Goal: Transaction & Acquisition: Obtain resource

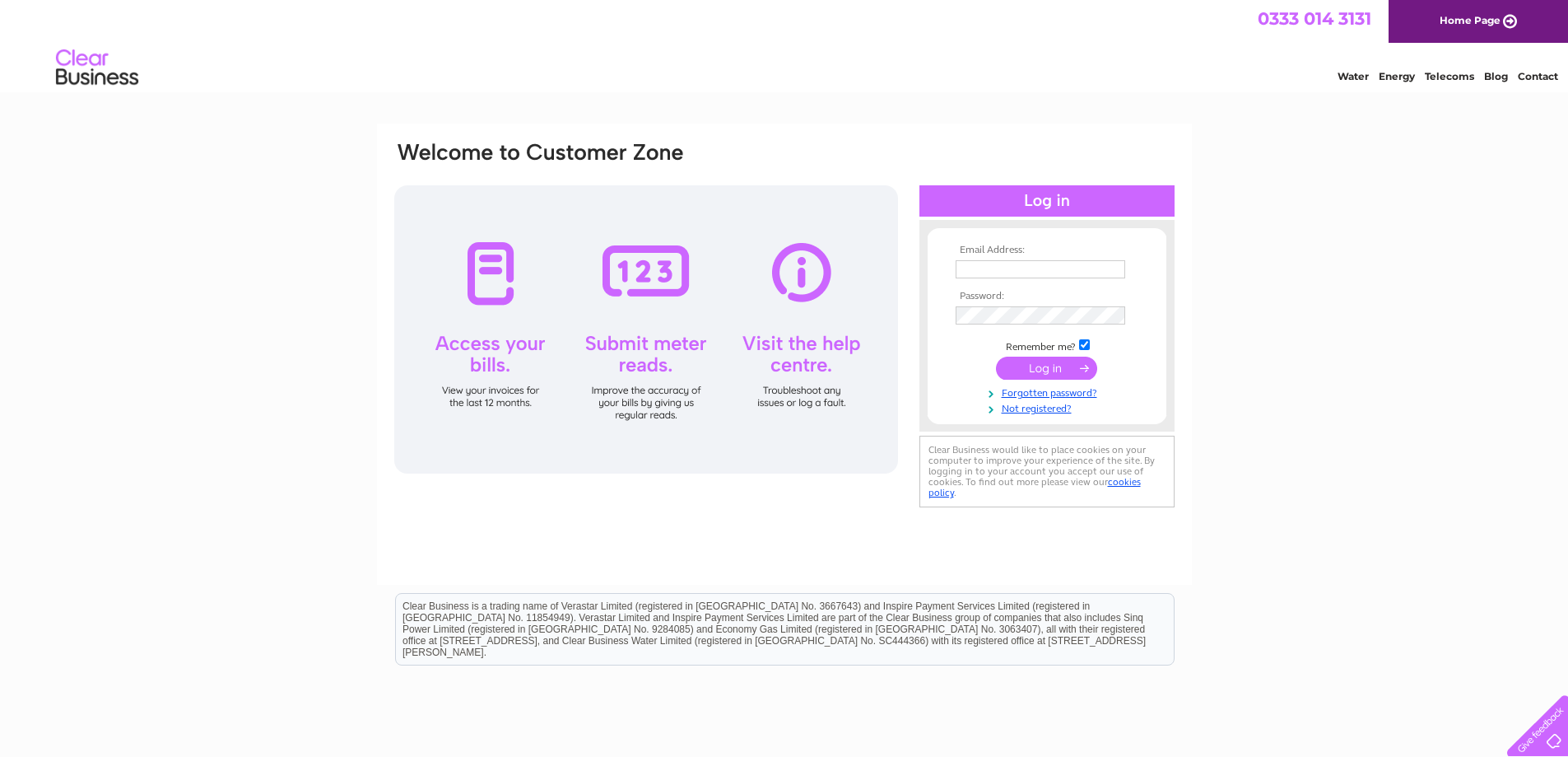
type input "accounts@jacksonelectronics.co.uk"
click at [1055, 371] on input "submit" at bounding box center [1047, 368] width 102 height 23
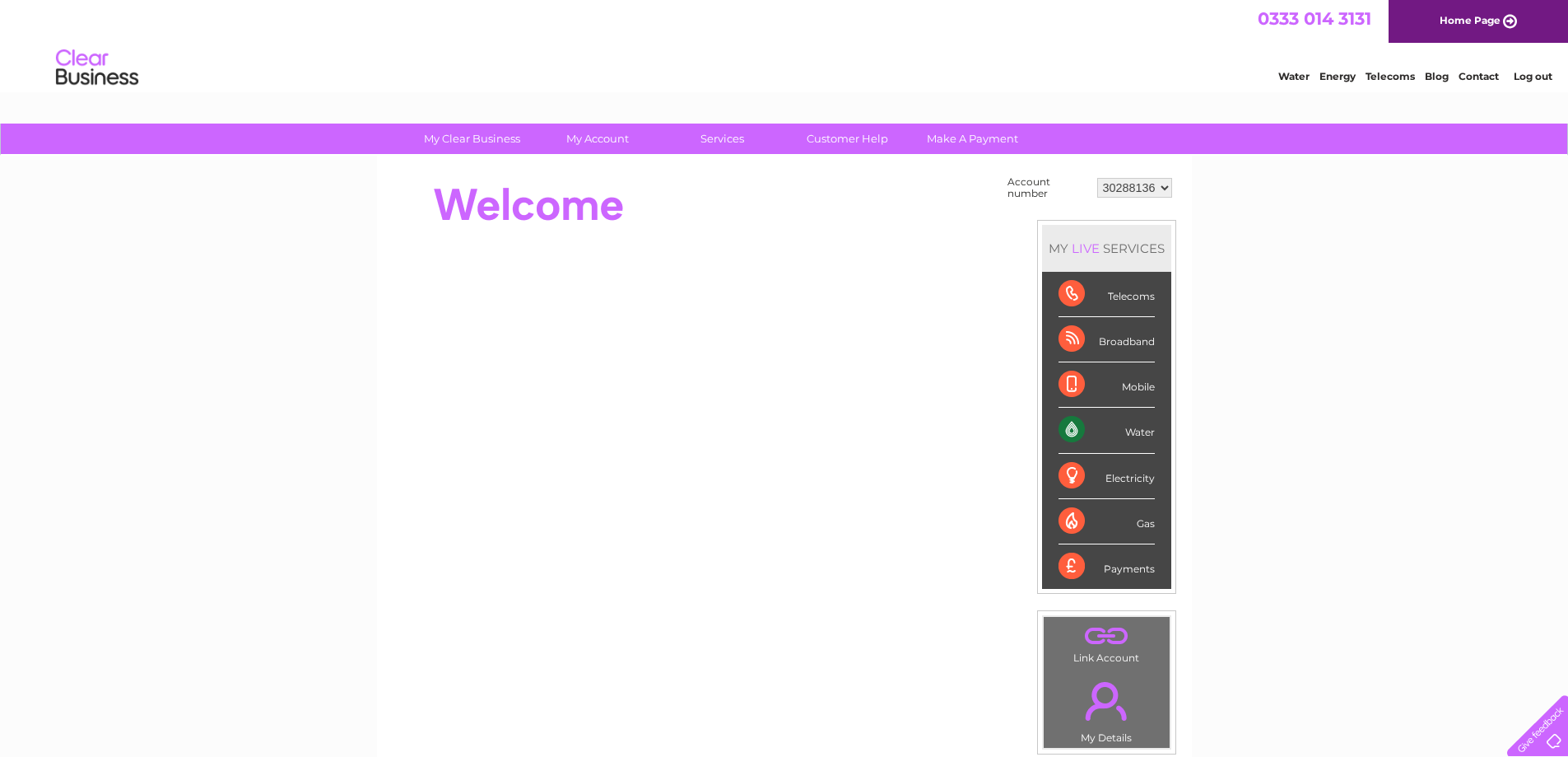
click at [1134, 429] on div "Water" at bounding box center [1107, 430] width 96 height 45
click at [1073, 426] on div "Water" at bounding box center [1107, 430] width 96 height 45
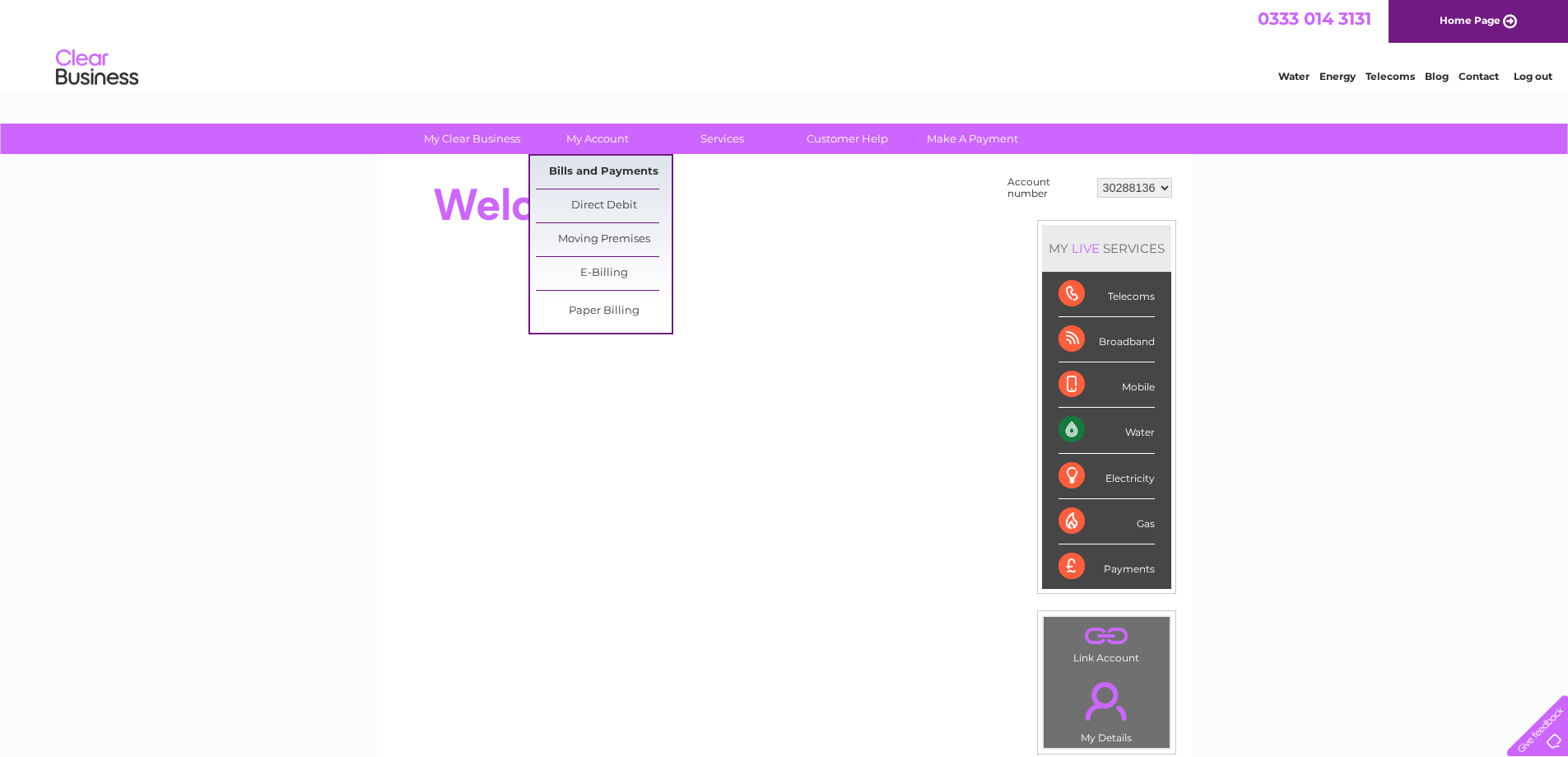
click at [589, 172] on link "Bills and Payments" at bounding box center [604, 172] width 136 height 33
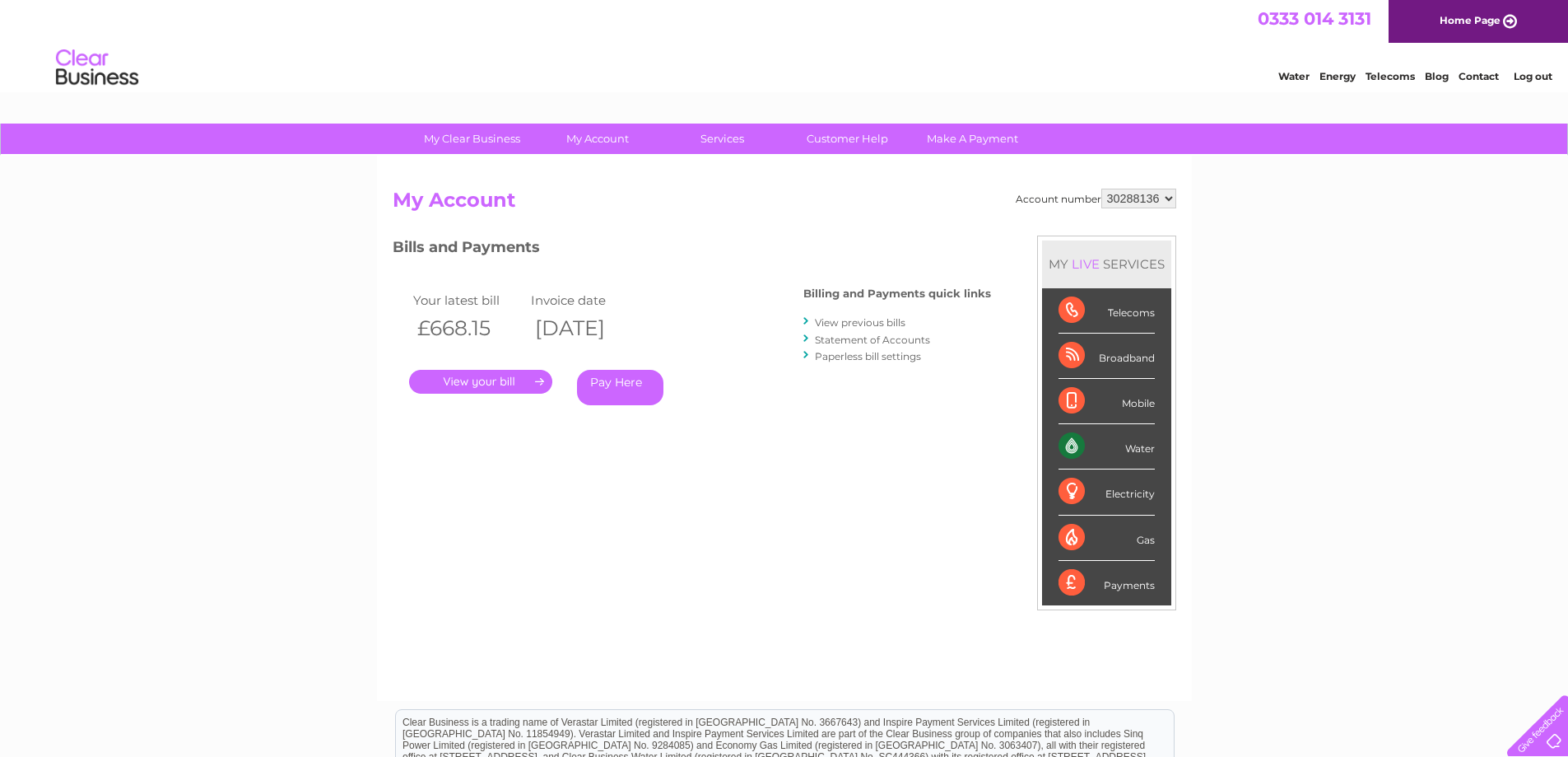
click at [484, 382] on link "." at bounding box center [481, 381] width 143 height 24
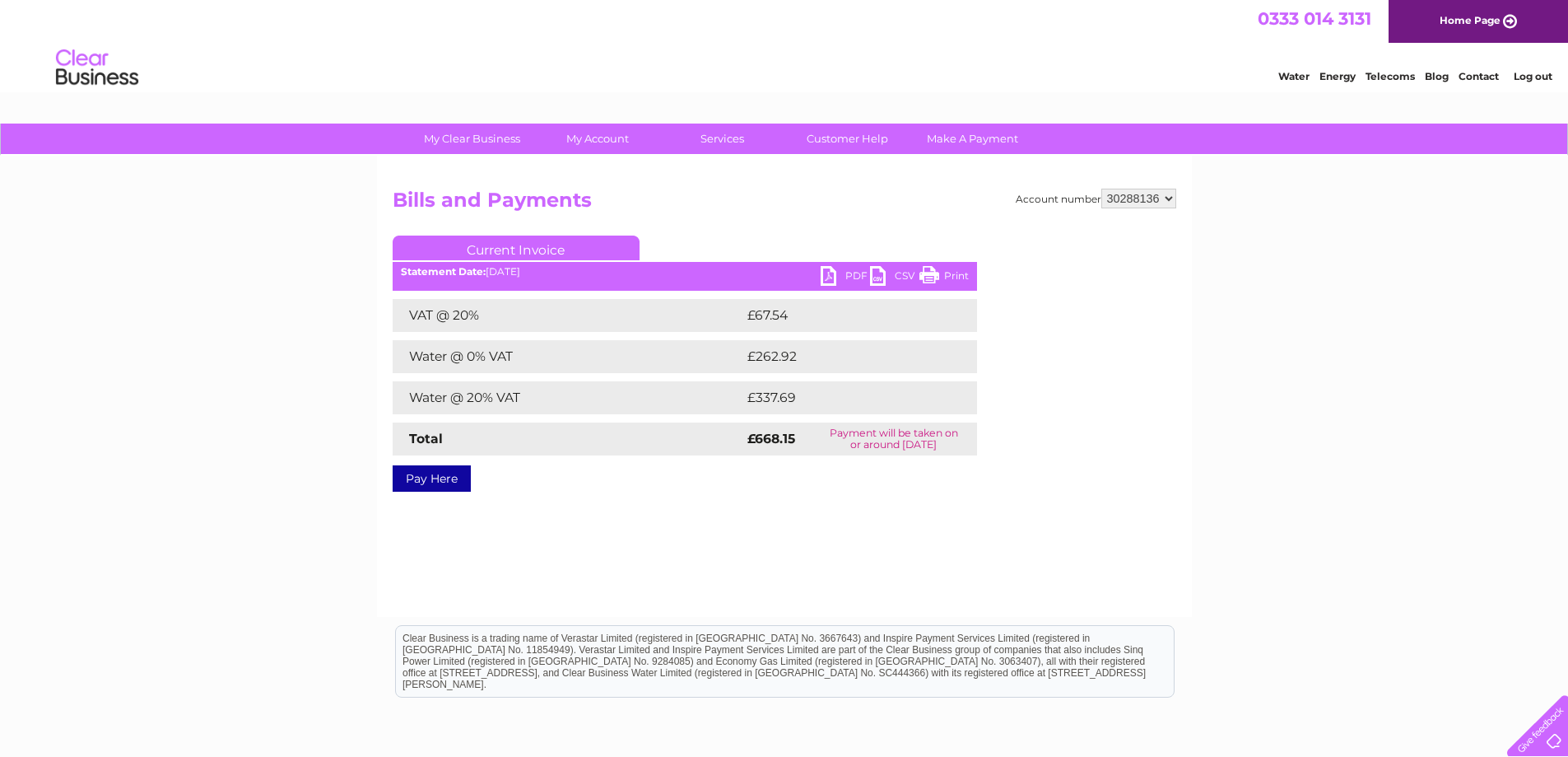
click at [833, 273] on link "PDF" at bounding box center [846, 278] width 49 height 24
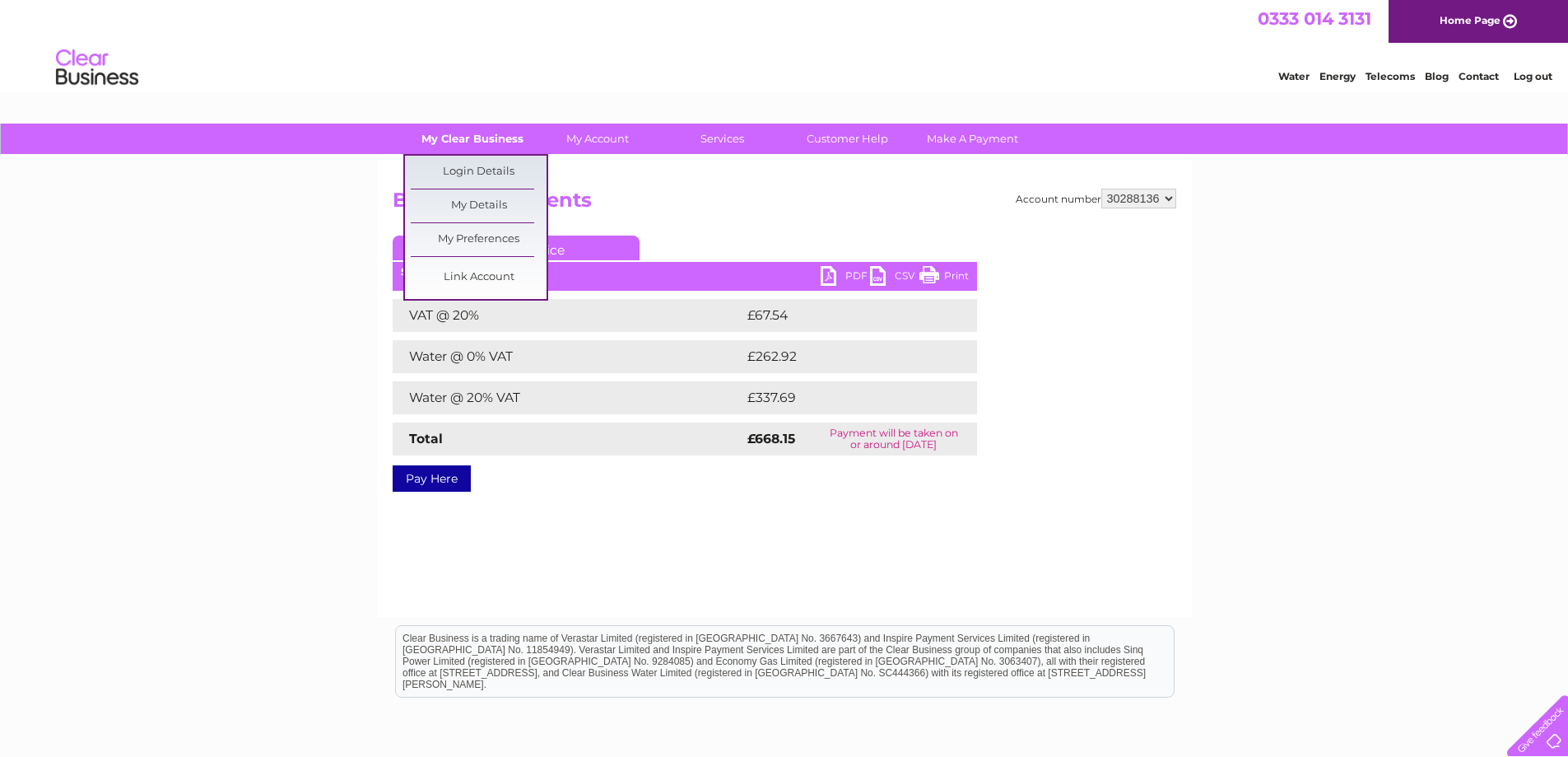
click at [482, 143] on link "My Clear Business" at bounding box center [472, 139] width 136 height 30
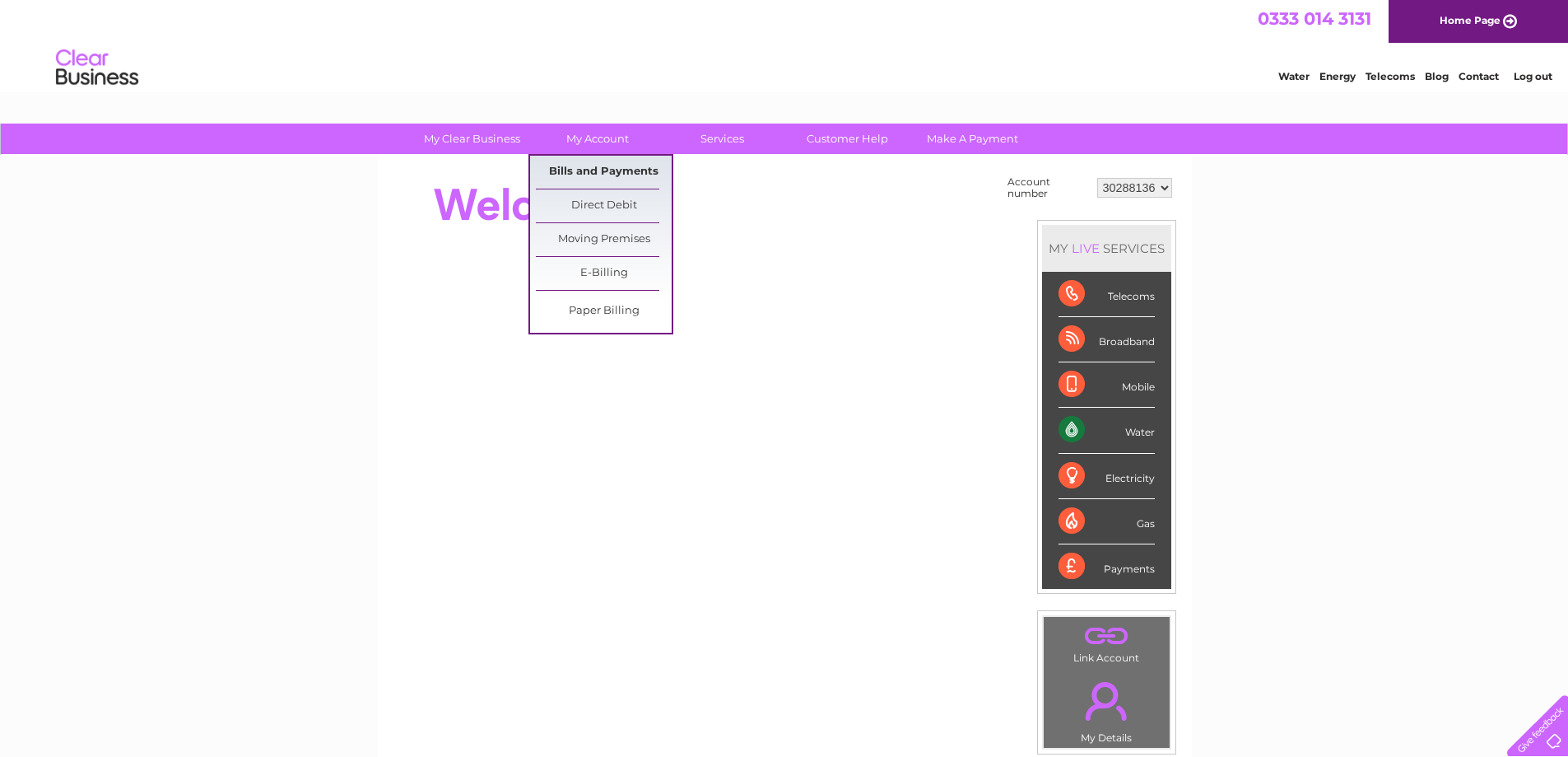
click at [582, 170] on link "Bills and Payments" at bounding box center [604, 172] width 136 height 33
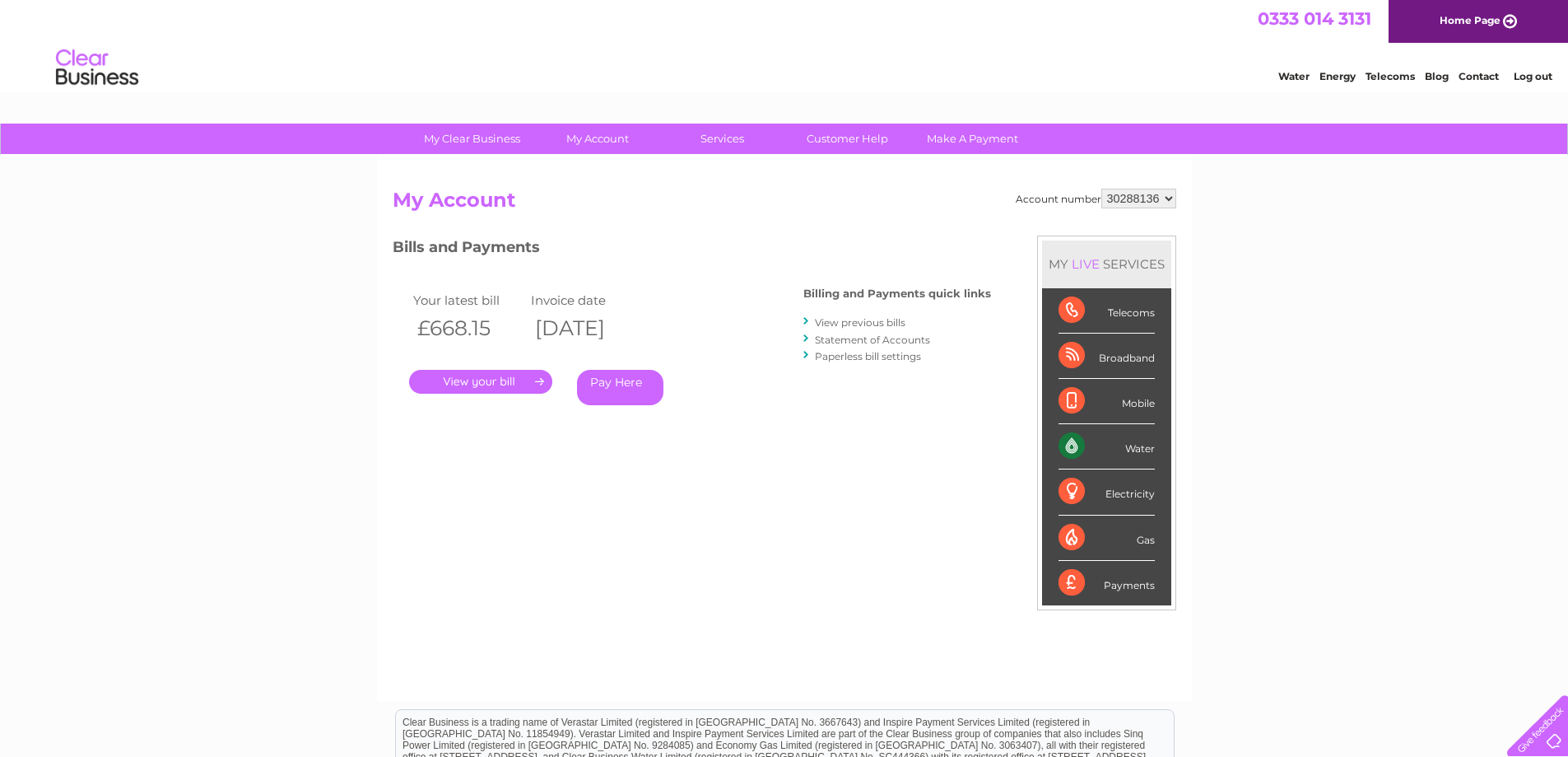
click at [898, 338] on link "Statement of Accounts" at bounding box center [872, 340] width 115 height 12
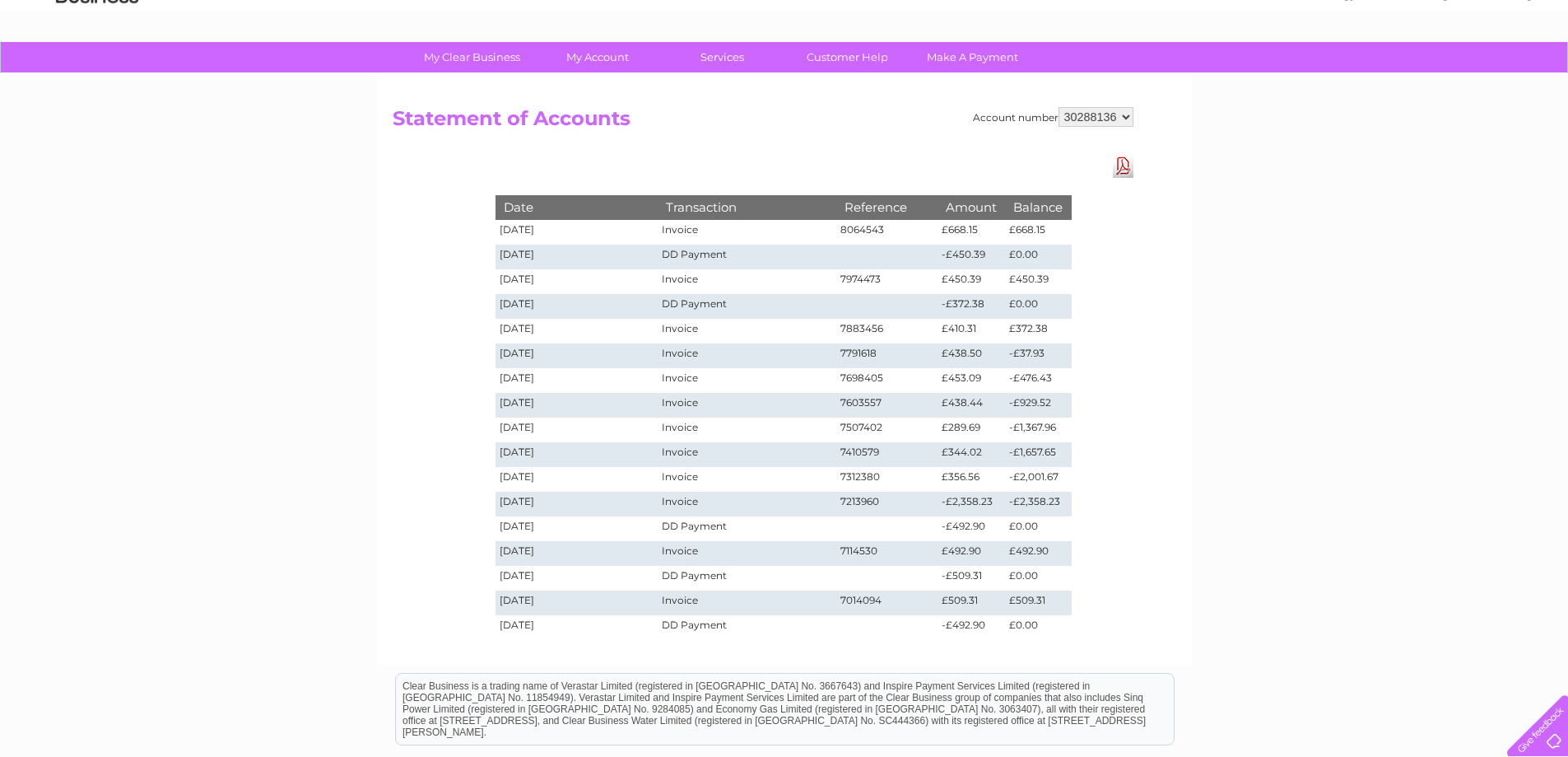
scroll to position [82, 0]
click at [1127, 112] on select "30288136" at bounding box center [1096, 116] width 75 height 19
click at [1123, 162] on link "Download Pdf" at bounding box center [1123, 164] width 20 height 24
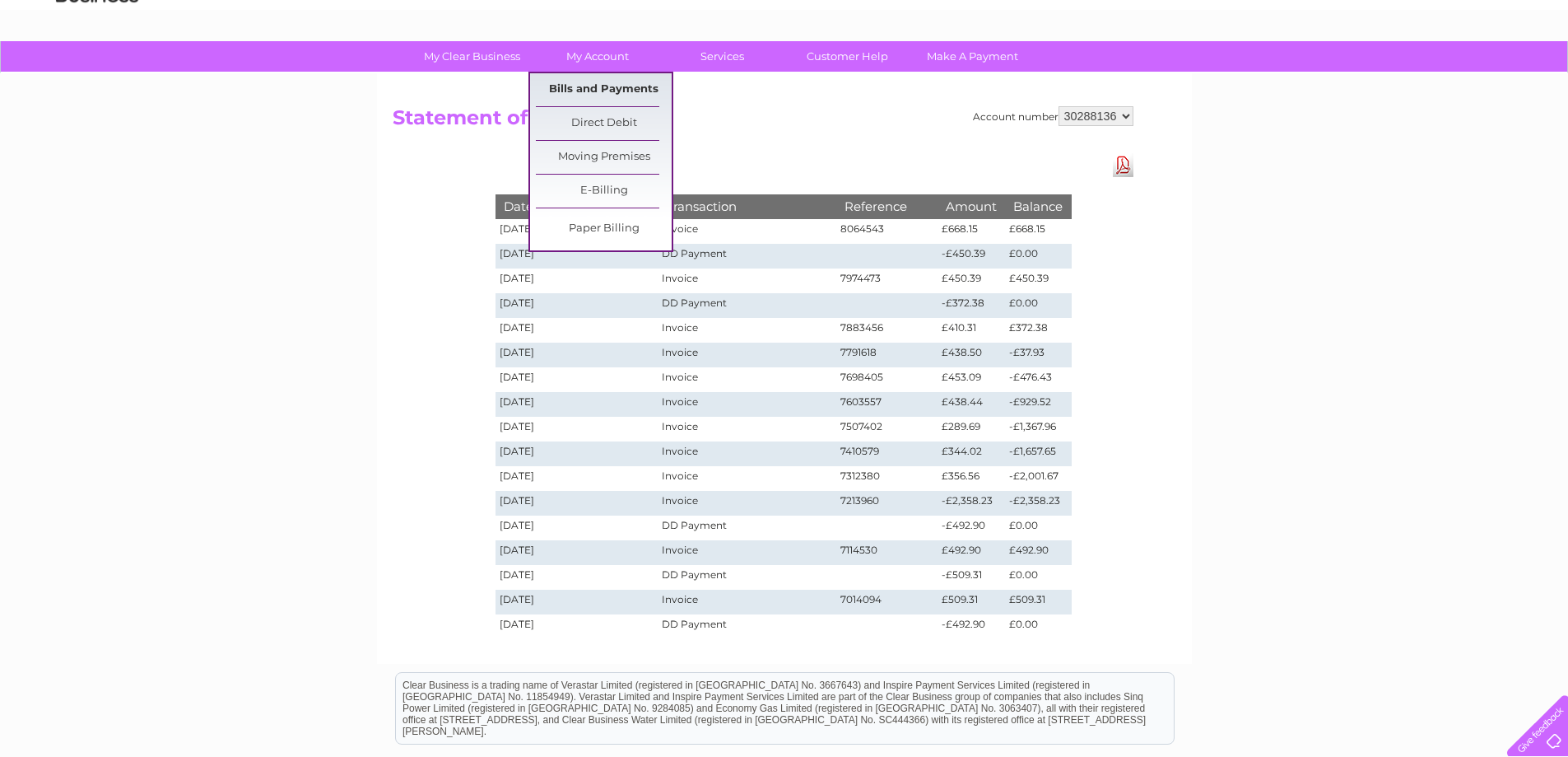
click at [606, 82] on link "Bills and Payments" at bounding box center [604, 89] width 136 height 33
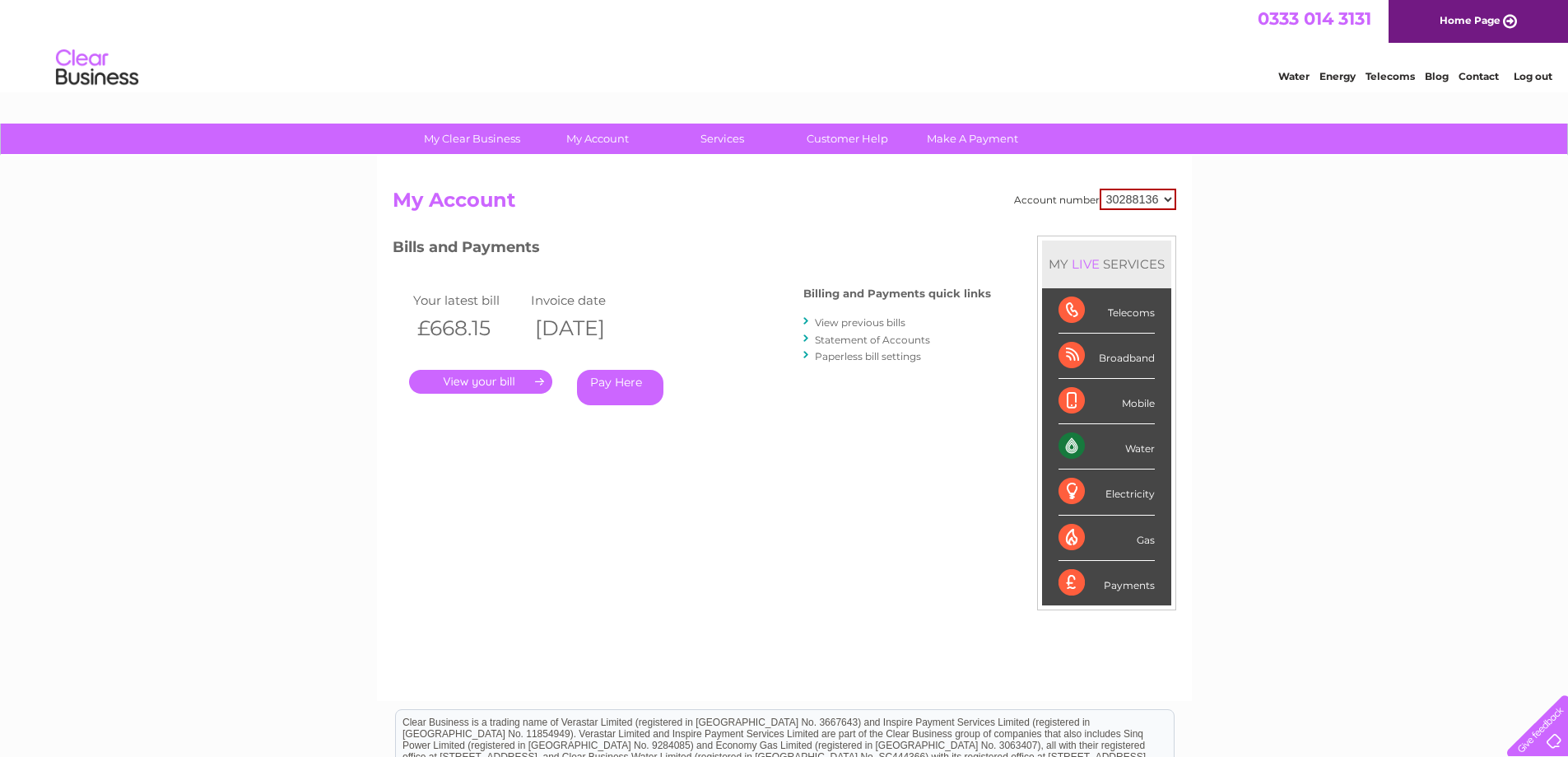
click at [874, 321] on link "View previous bills" at bounding box center [860, 323] width 90 height 12
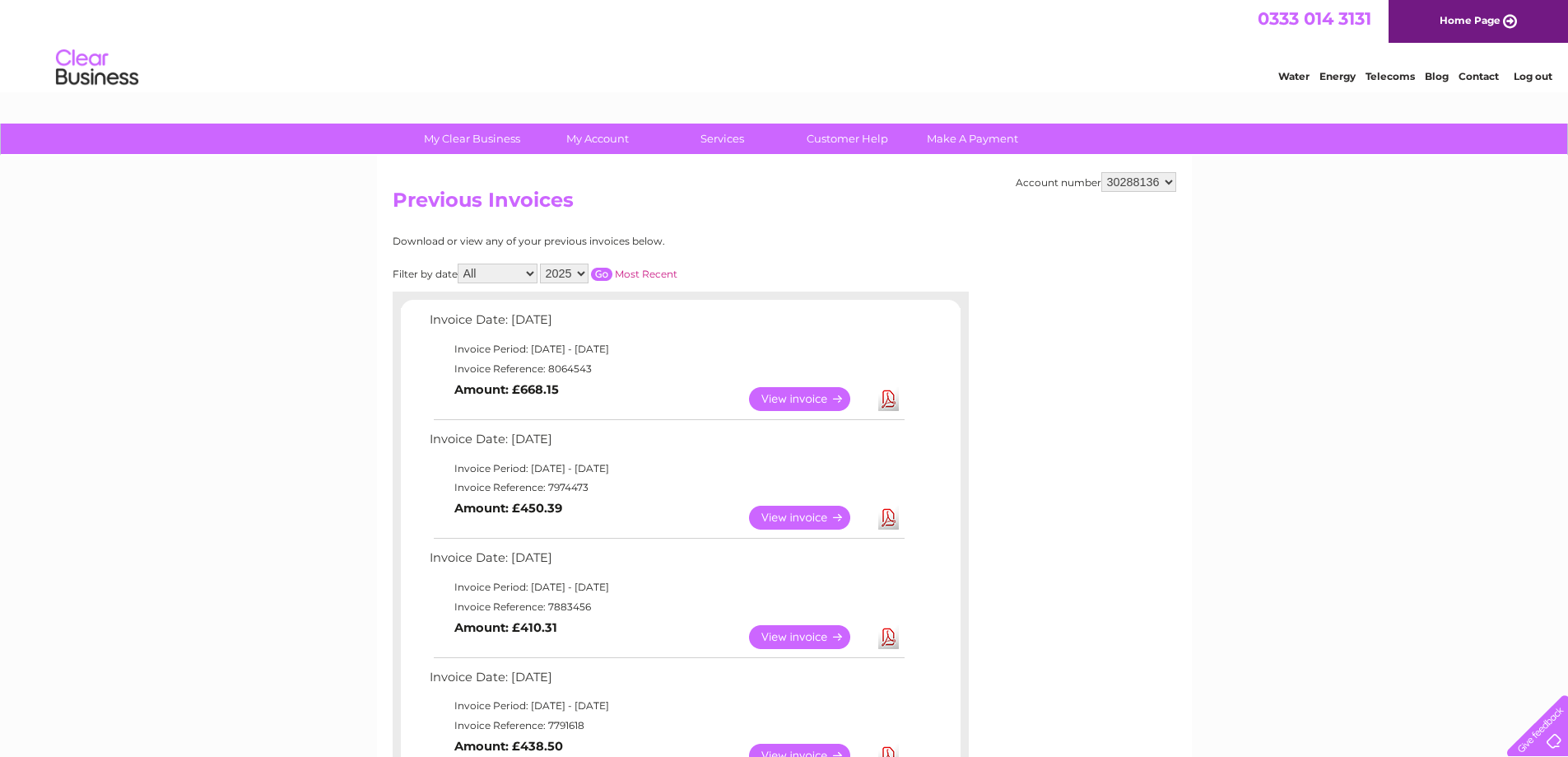
click at [562, 267] on select "2025 2024" at bounding box center [564, 273] width 49 height 19
select select "2024"
click at [542, 264] on select "2025 2024" at bounding box center [564, 273] width 49 height 19
click at [598, 271] on input "button" at bounding box center [602, 274] width 21 height 13
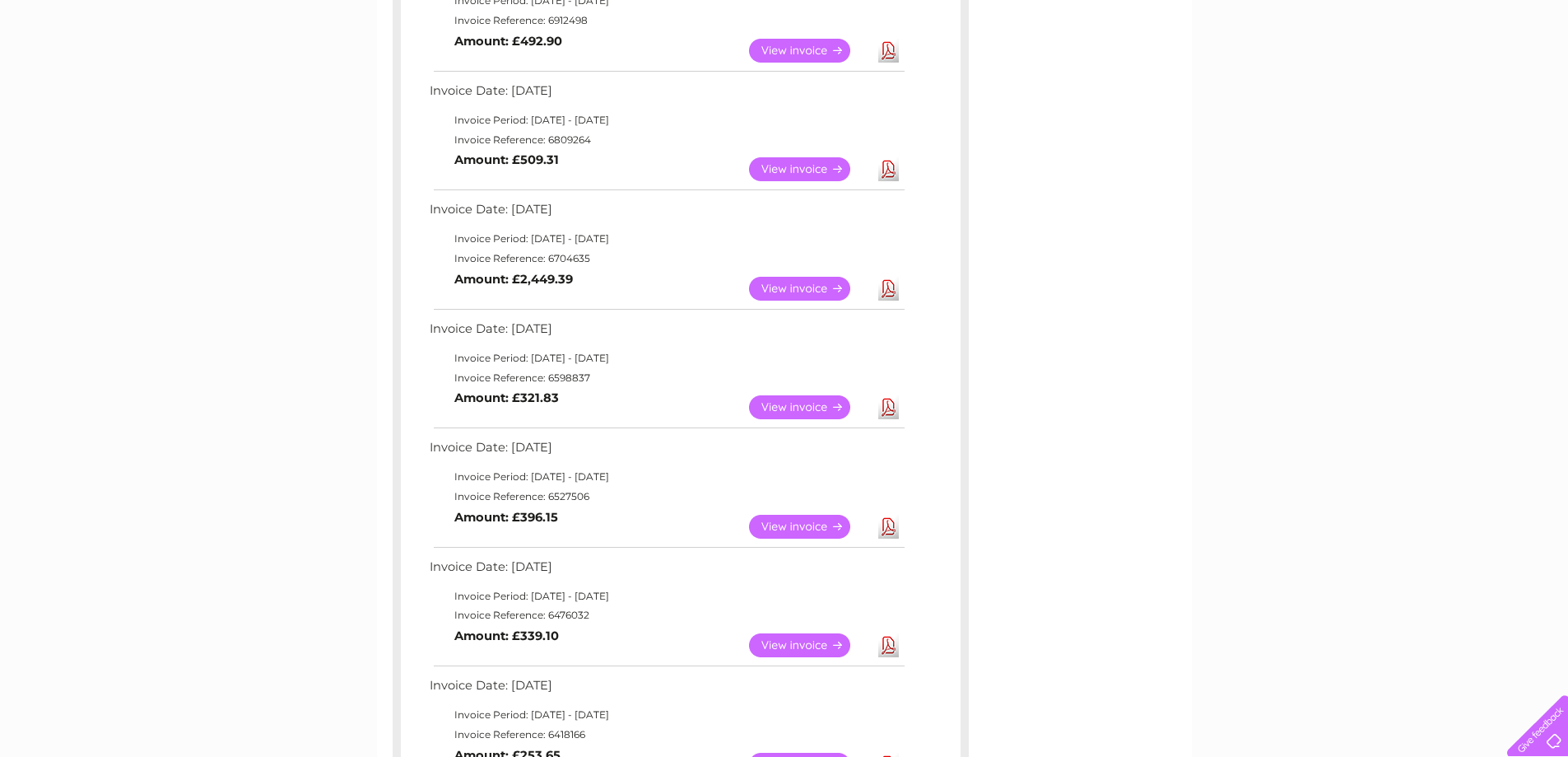
scroll to position [654, 0]
